Goal: Task Accomplishment & Management: Complete application form

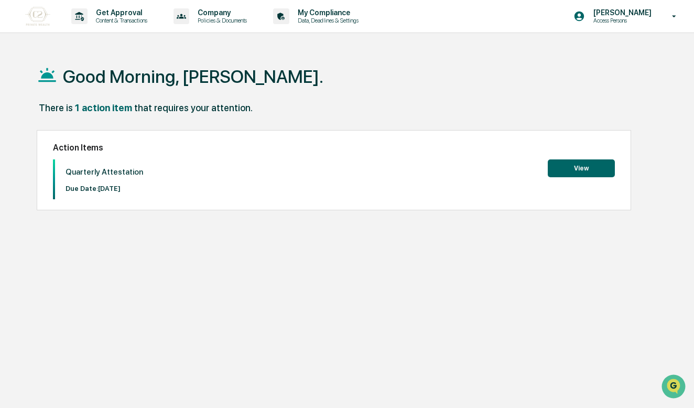
click at [578, 171] on button "View" at bounding box center [581, 168] width 67 height 18
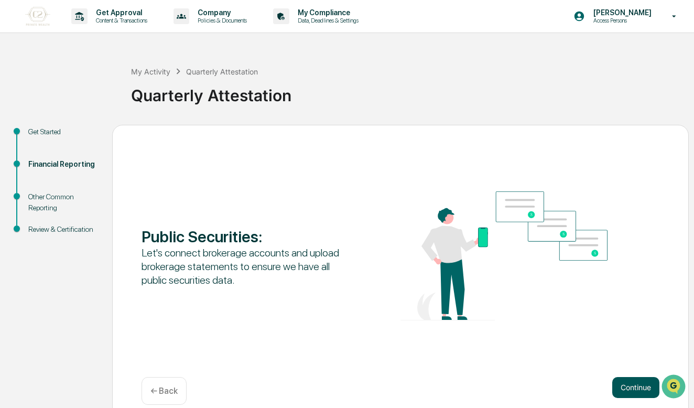
click at [622, 384] on button "Continue" at bounding box center [635, 387] width 47 height 21
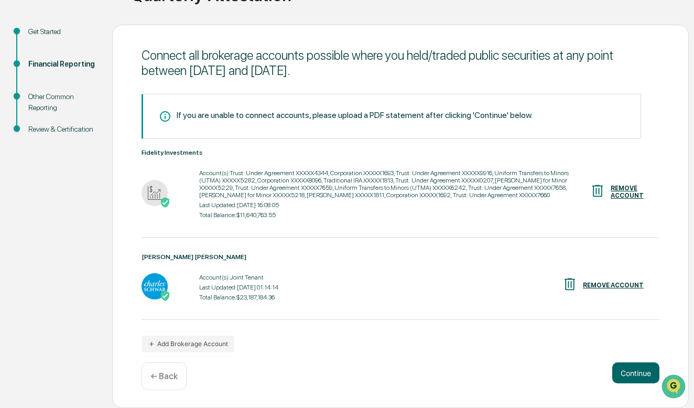
scroll to position [101, 0]
click at [226, 345] on button "Add Brokerage Account" at bounding box center [188, 343] width 93 height 17
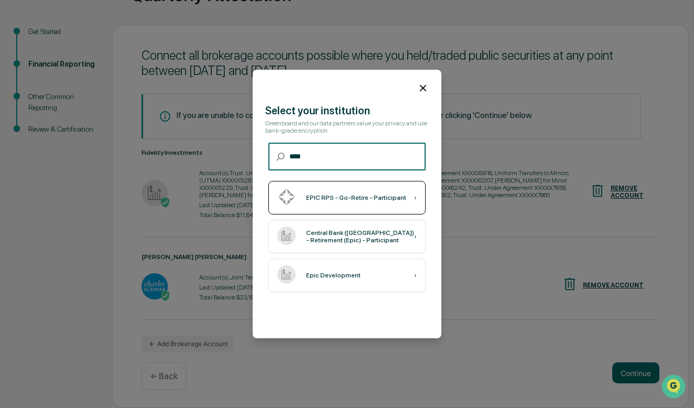
type input "****"
click at [343, 203] on div "EPIC RPS - Go-Retire - Participant ›" at bounding box center [346, 198] width 157 height 34
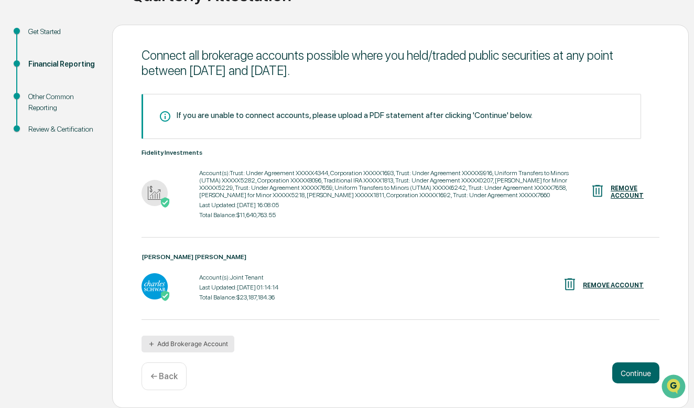
click at [192, 348] on button "Add Brokerage Account" at bounding box center [188, 343] width 93 height 17
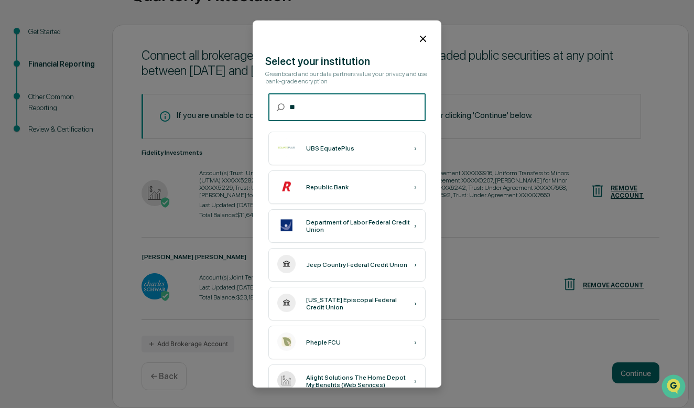
type input "*"
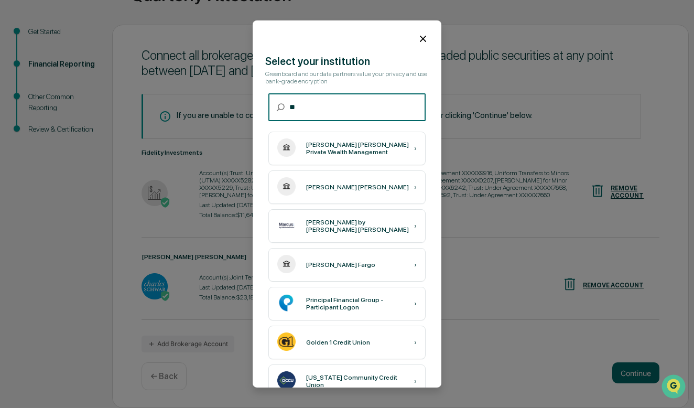
type input "*"
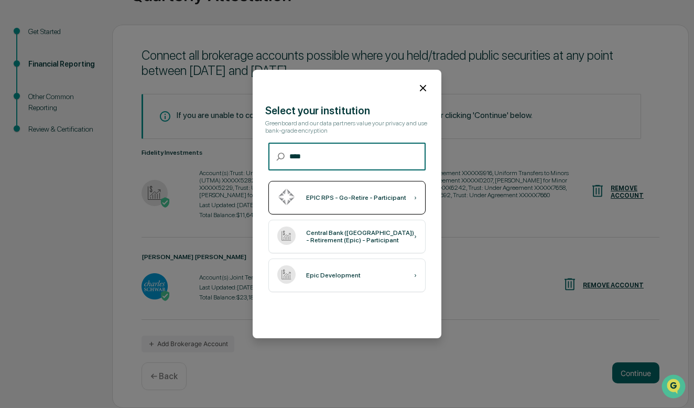
type input "****"
click at [397, 197] on div "EPIC RPS - Go-Retire - Participant" at bounding box center [356, 197] width 100 height 7
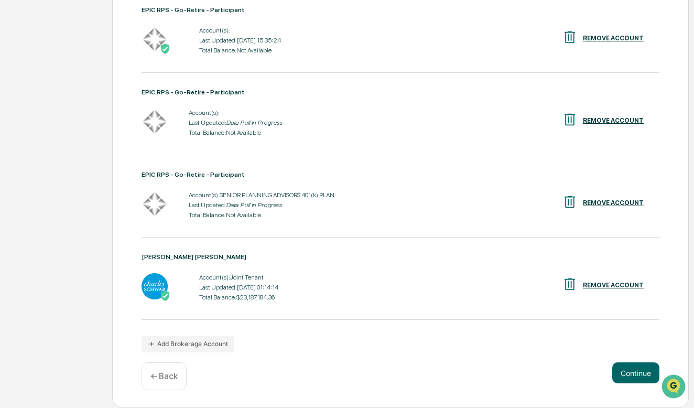
scroll to position [348, 0]
click at [638, 375] on button "Continue" at bounding box center [635, 372] width 47 height 21
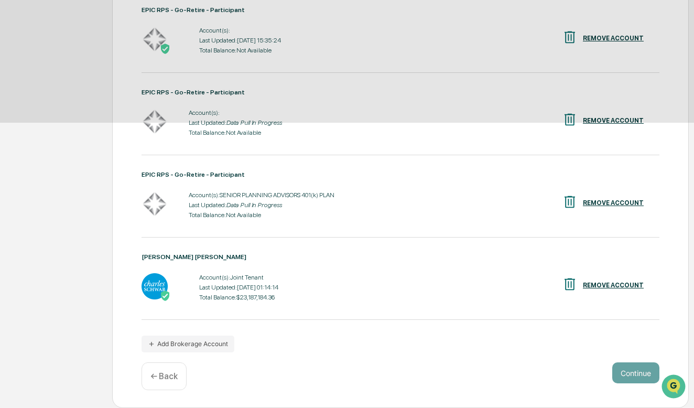
scroll to position [15, 0]
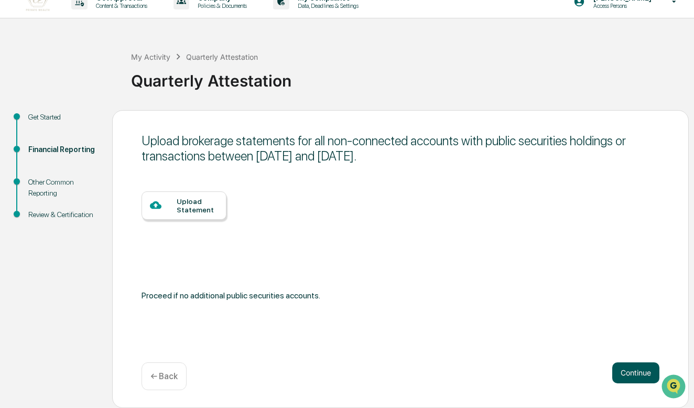
click at [636, 369] on button "Continue" at bounding box center [635, 372] width 47 height 21
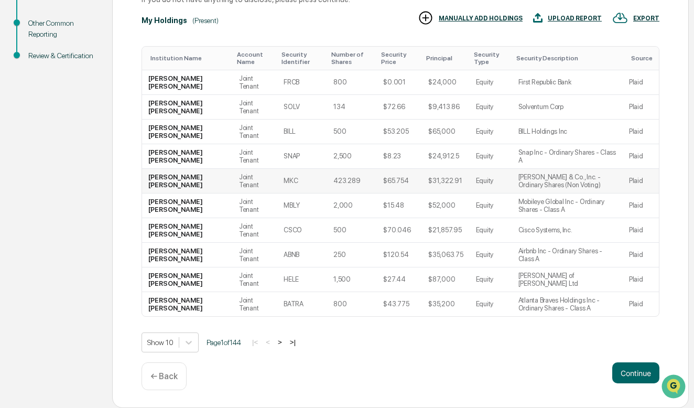
scroll to position [174, 0]
click at [624, 372] on button "Continue" at bounding box center [635, 372] width 47 height 21
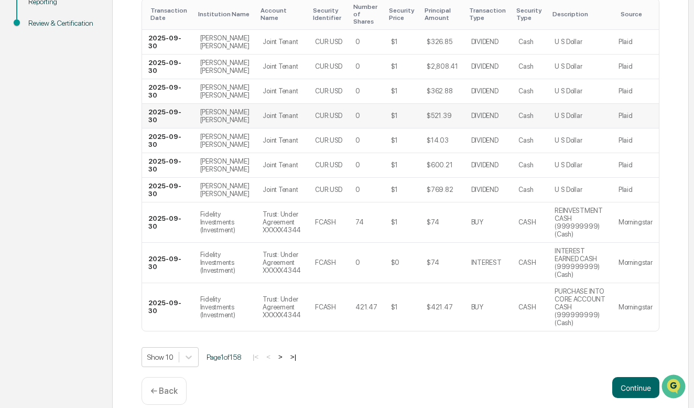
scroll to position [205, 0]
click at [298, 353] on button ">|" at bounding box center [293, 357] width 12 height 9
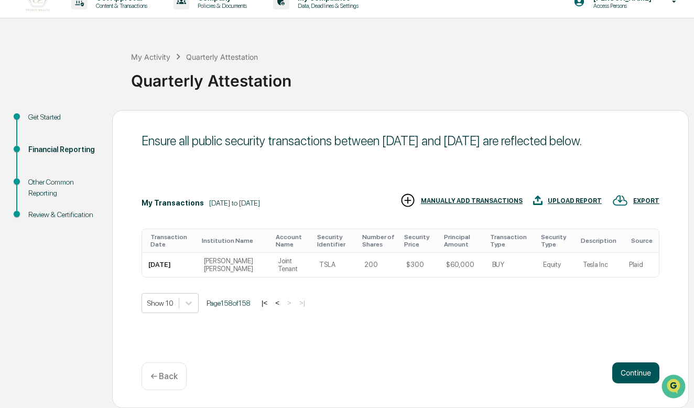
click at [629, 375] on button "Continue" at bounding box center [635, 372] width 47 height 21
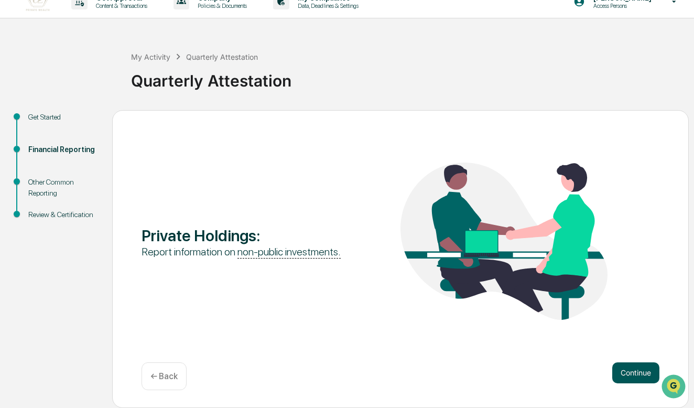
click at [629, 375] on button "Continue" at bounding box center [635, 372] width 47 height 21
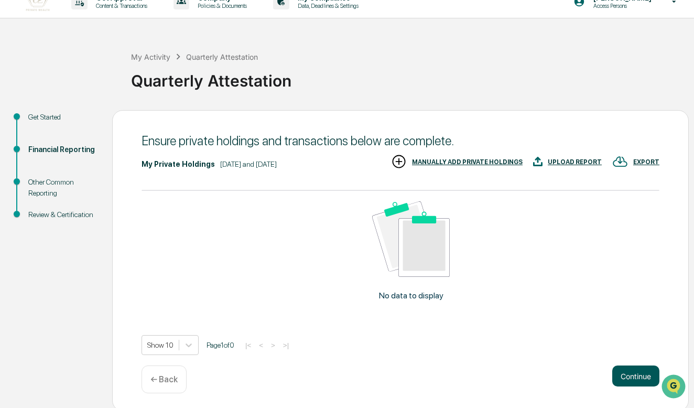
click at [625, 386] on button "Continue" at bounding box center [635, 375] width 47 height 21
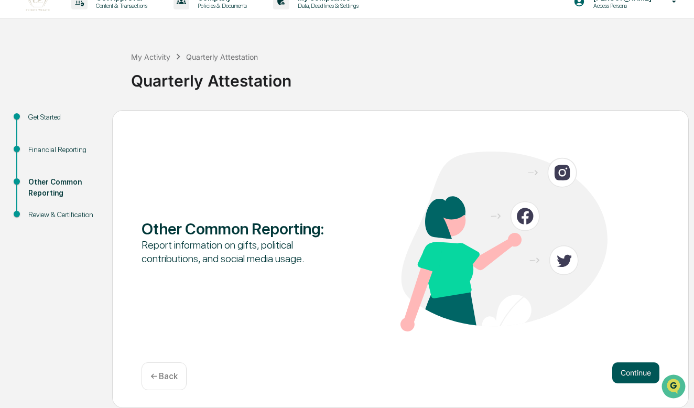
click at [636, 372] on button "Continue" at bounding box center [635, 372] width 47 height 21
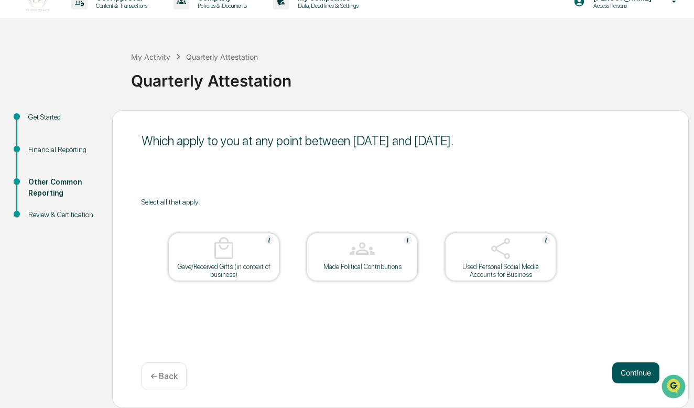
click at [637, 375] on button "Continue" at bounding box center [635, 372] width 47 height 21
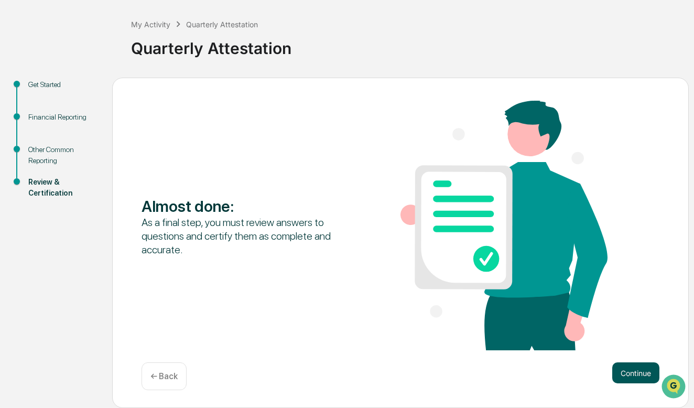
scroll to position [48, 0]
click at [626, 375] on button "Continue" at bounding box center [635, 372] width 47 height 21
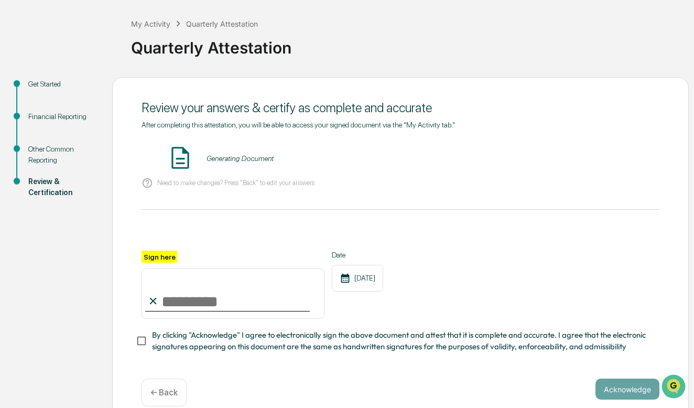
drag, startPoint x: 187, startPoint y: 290, endPoint x: 167, endPoint y: 316, distance: 32.5
click at [167, 316] on input "Sign here" at bounding box center [233, 293] width 183 height 50
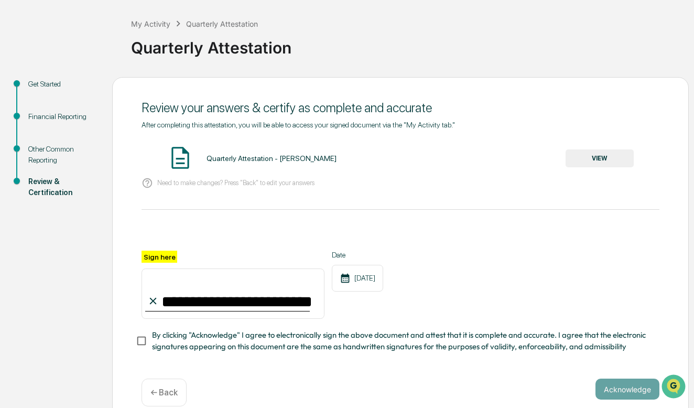
type input "**********"
click at [523, 383] on div "Acknowledge ← Back" at bounding box center [401, 392] width 518 height 28
click at [632, 391] on button "Acknowledge" at bounding box center [627, 388] width 64 height 21
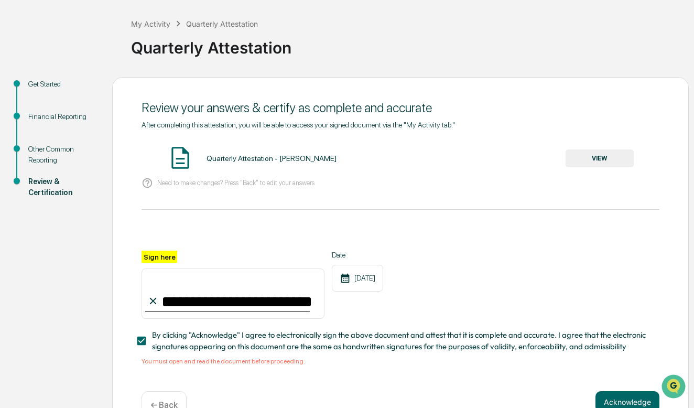
click at [577, 157] on button "VIEW" at bounding box center [600, 158] width 68 height 18
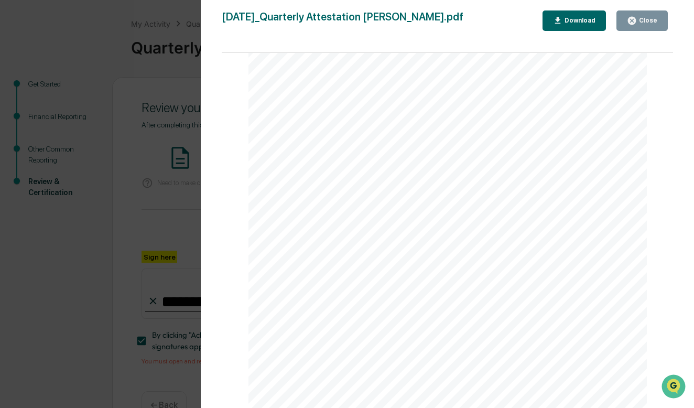
scroll to position [465, 0]
